Goal: Navigation & Orientation: Find specific page/section

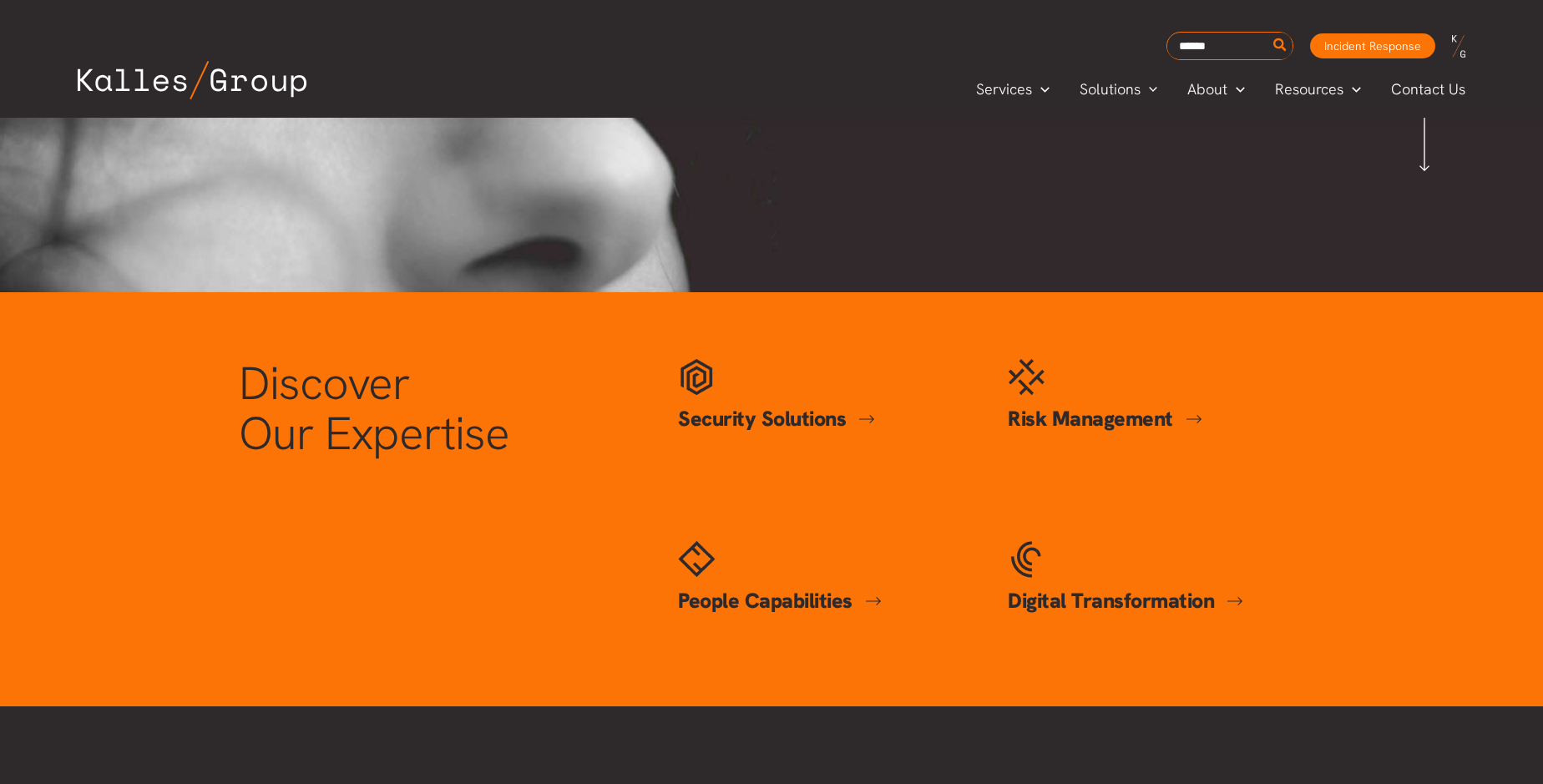
click at [1542, 333] on link at bounding box center [1572, 321] width 25 height 25
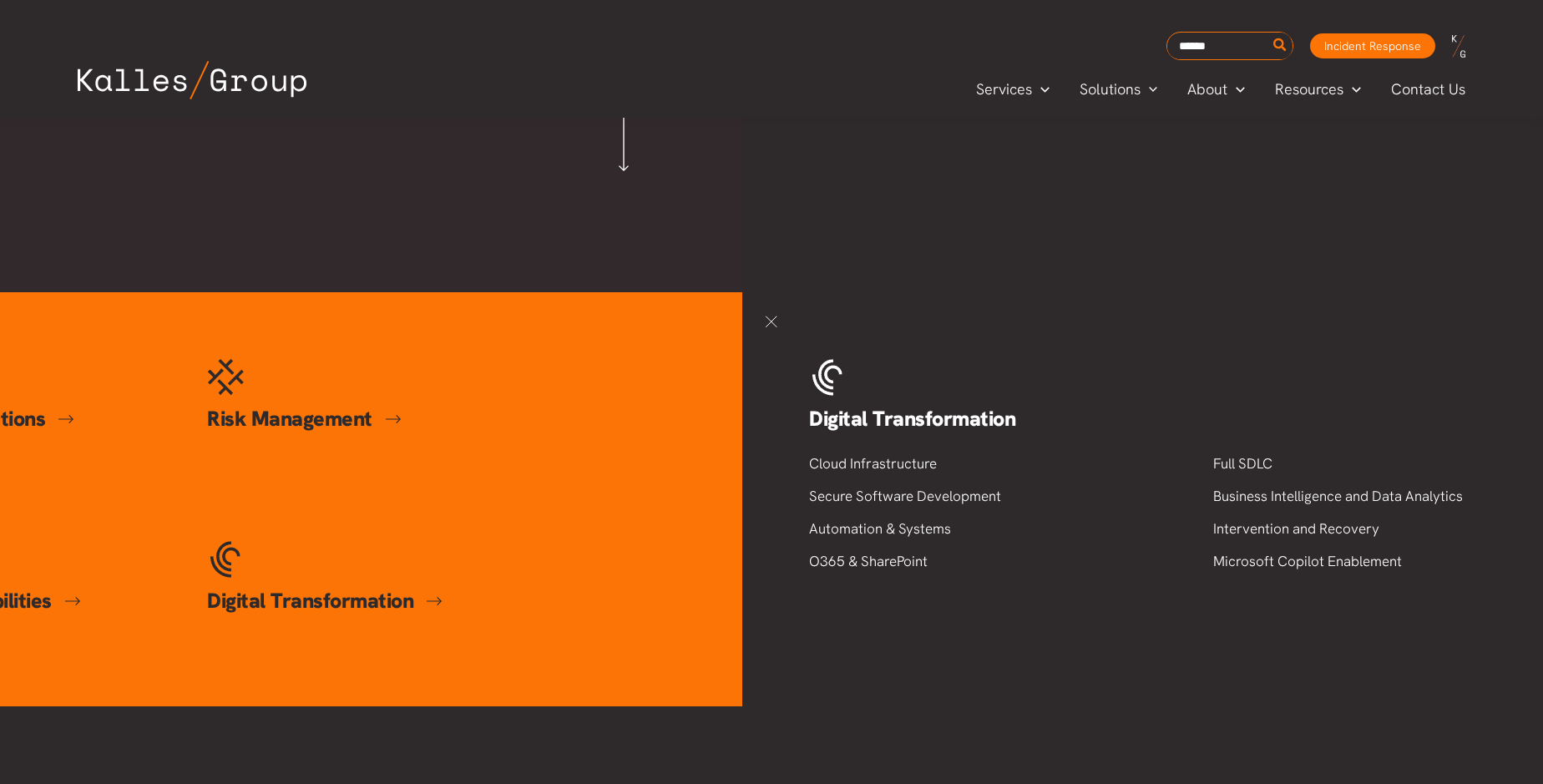
click at [771, 333] on link at bounding box center [771, 321] width 25 height 25
